Goal: Transaction & Acquisition: Purchase product/service

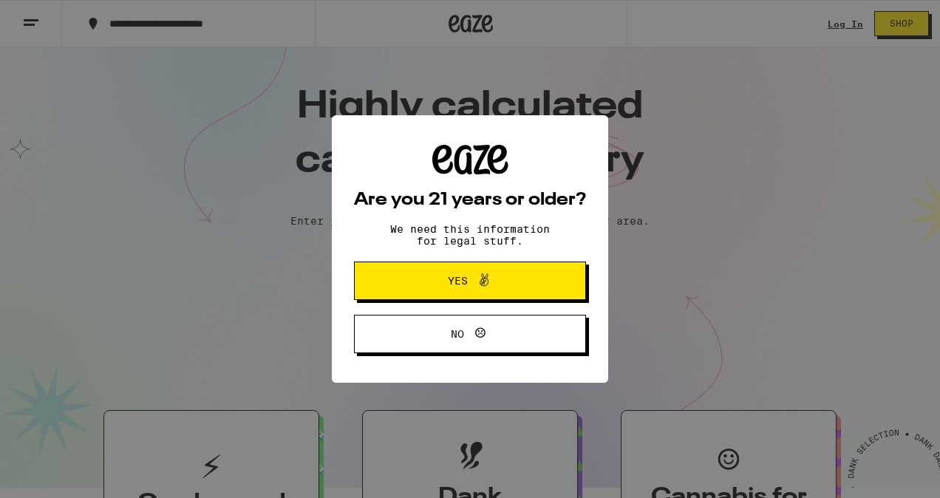
click at [398, 266] on div "Are you 21 years or older? We need this information for legal stuff. Yes No" at bounding box center [470, 249] width 232 height 209
click at [403, 282] on button "Yes" at bounding box center [470, 281] width 232 height 38
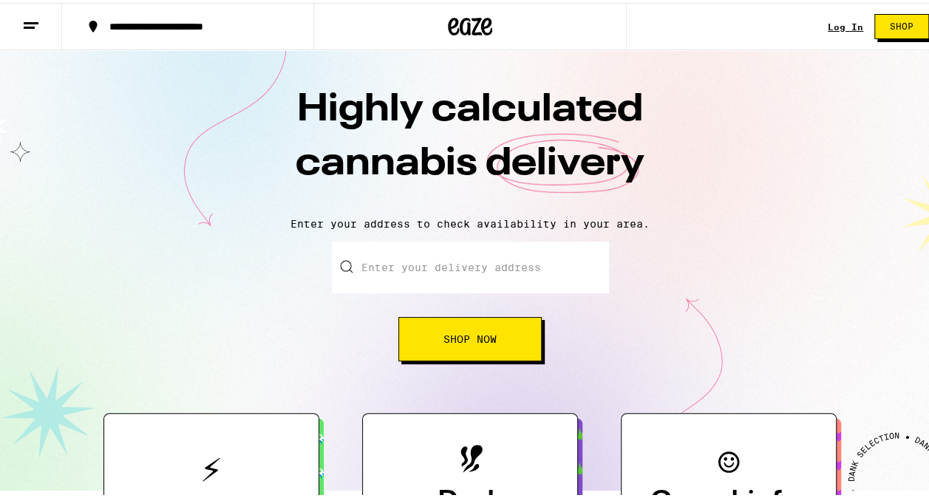
click at [407, 270] on input "Enter your delivery address" at bounding box center [470, 265] width 277 height 52
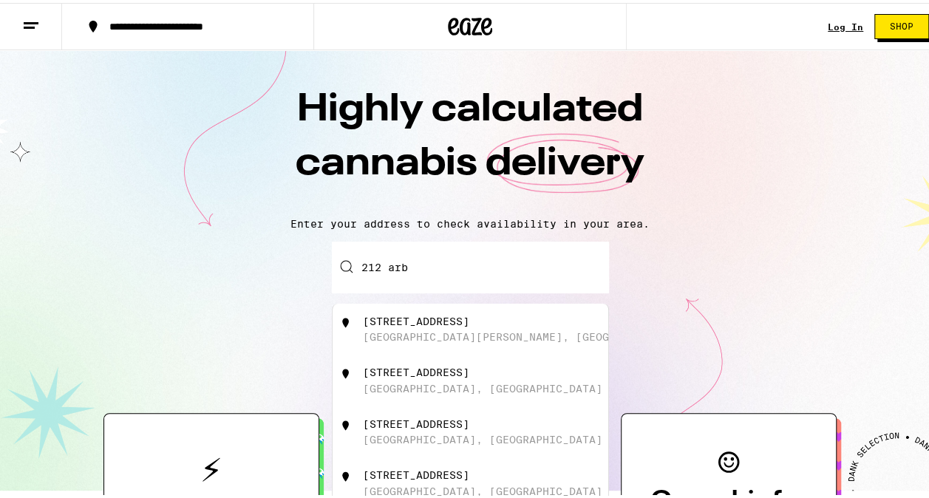
click at [418, 331] on div "[STREET_ADDRESS][PERSON_NAME]" at bounding box center [495, 327] width 264 height 28
type input "[STREET_ADDRESS][PERSON_NAME]"
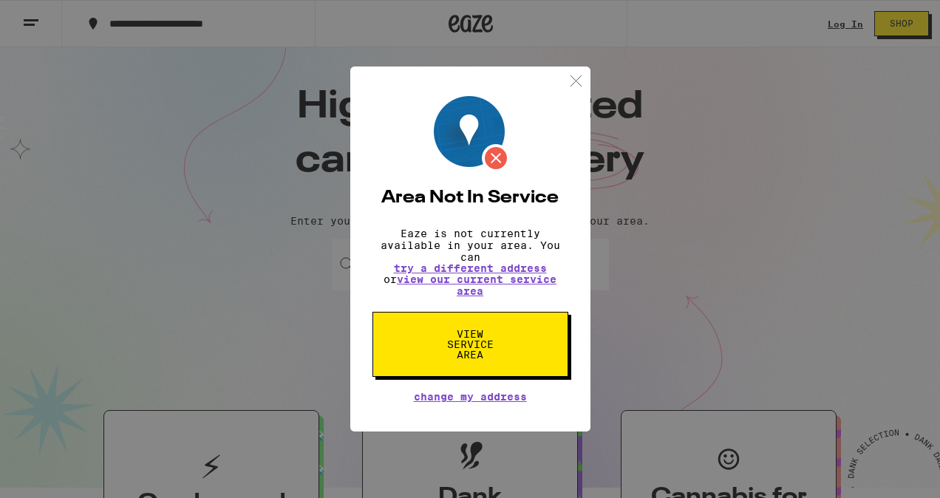
click at [574, 72] on img at bounding box center [576, 81] width 18 height 18
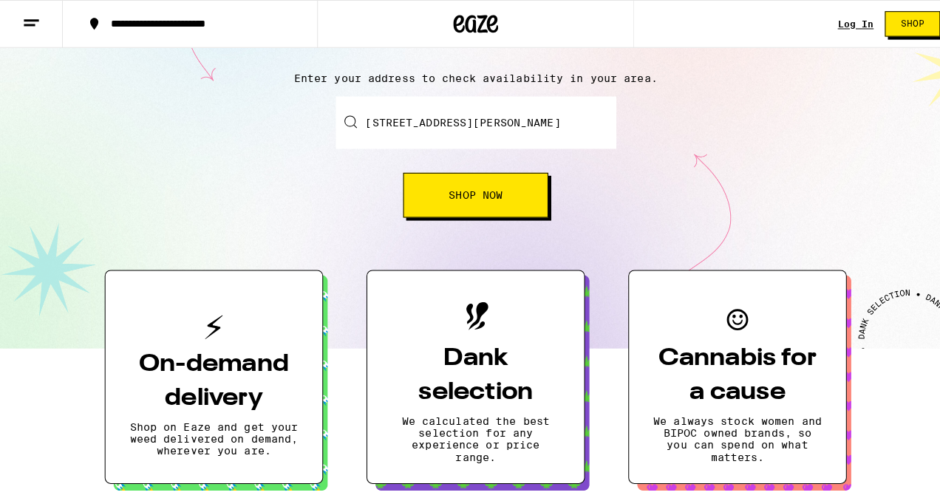
scroll to position [144, 0]
